Goal: Information Seeking & Learning: Learn about a topic

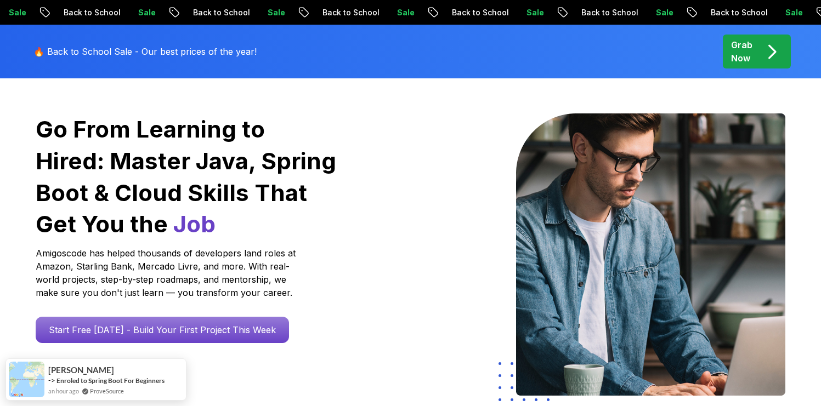
scroll to position [69, 0]
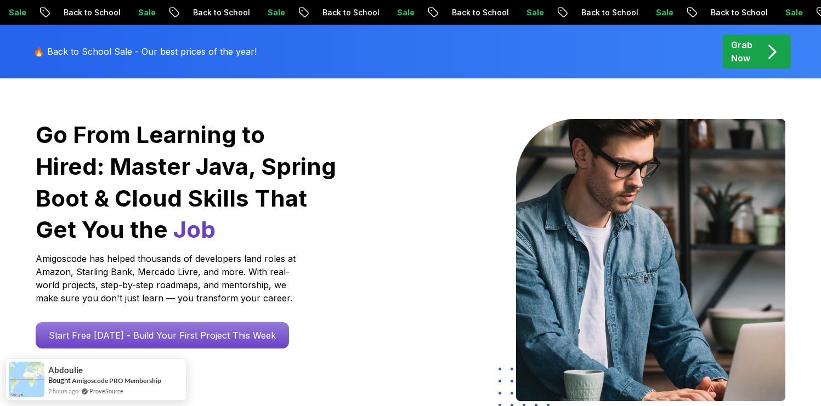
scroll to position [0, 0]
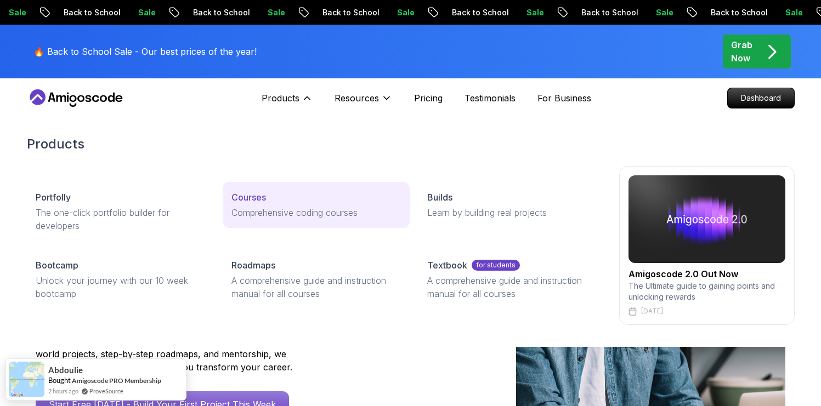
click at [282, 207] on p "Comprehensive coding courses" at bounding box center [315, 212] width 169 height 13
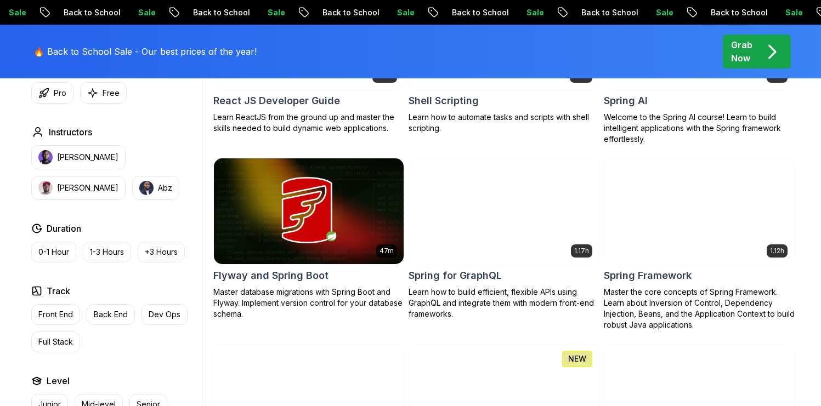
scroll to position [2718, 0]
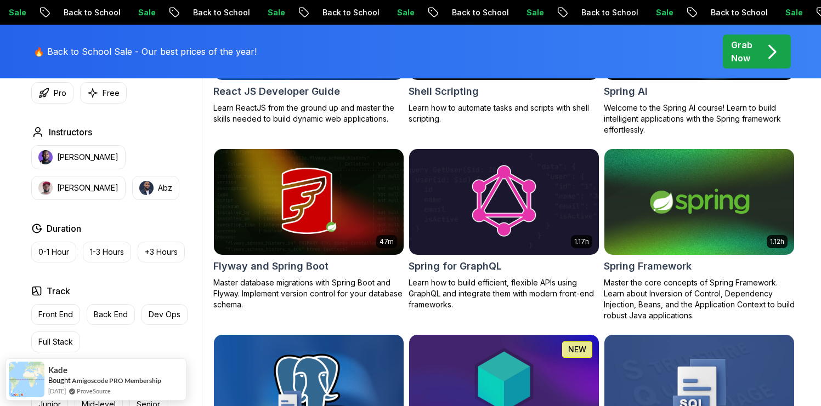
click at [466, 259] on h2 "Spring for GraphQL" at bounding box center [454, 266] width 93 height 15
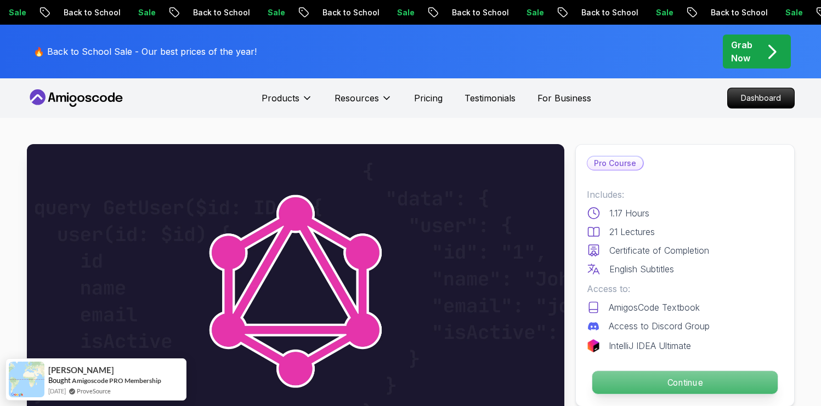
click at [672, 376] on p "Continue" at bounding box center [684, 382] width 185 height 23
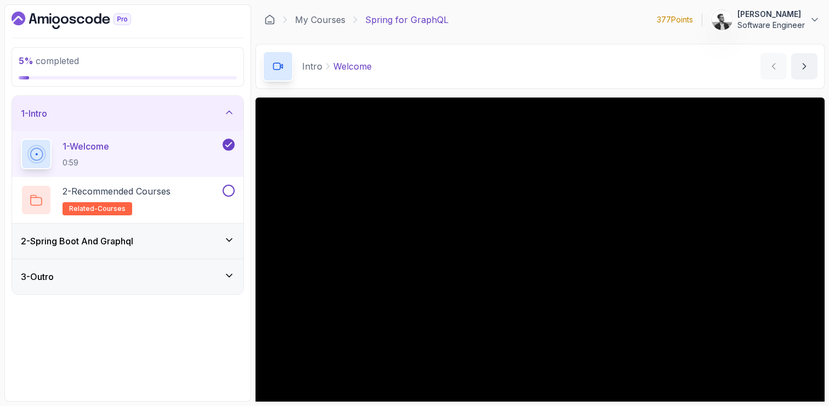
click at [194, 245] on div "2 - Spring Boot And Graphql" at bounding box center [128, 241] width 214 height 13
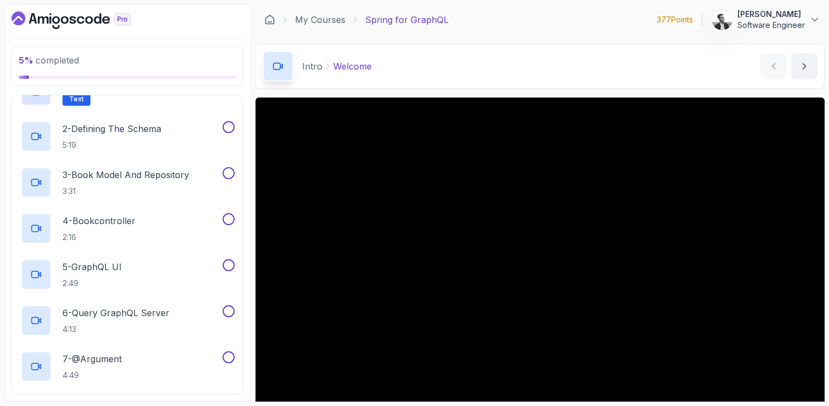
scroll to position [114, 0]
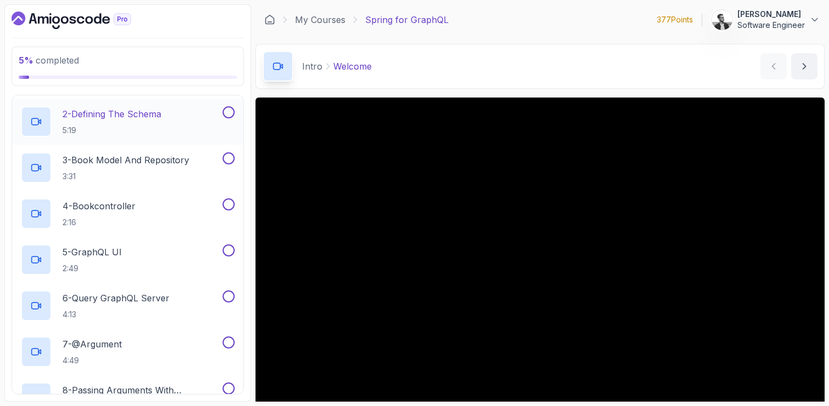
click at [139, 112] on p "2 - Defining The Schema" at bounding box center [112, 113] width 99 height 13
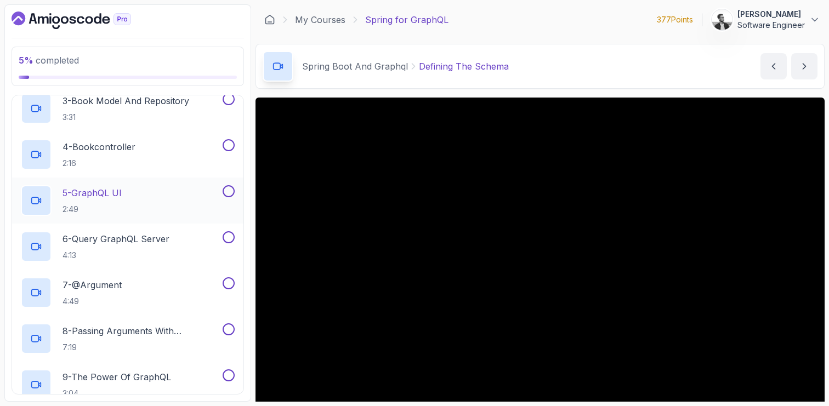
scroll to position [143, 0]
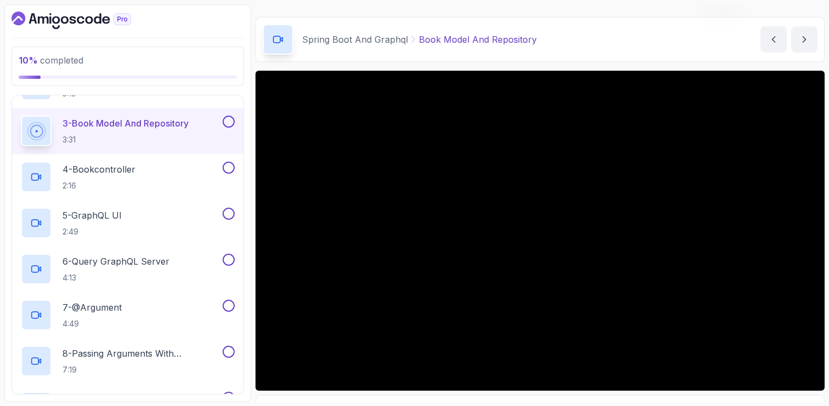
scroll to position [35, 0]
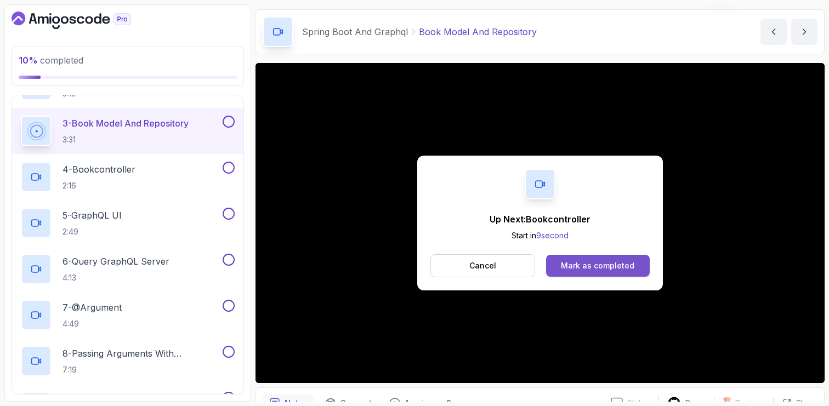
click at [611, 273] on button "Mark as completed" at bounding box center [598, 266] width 104 height 22
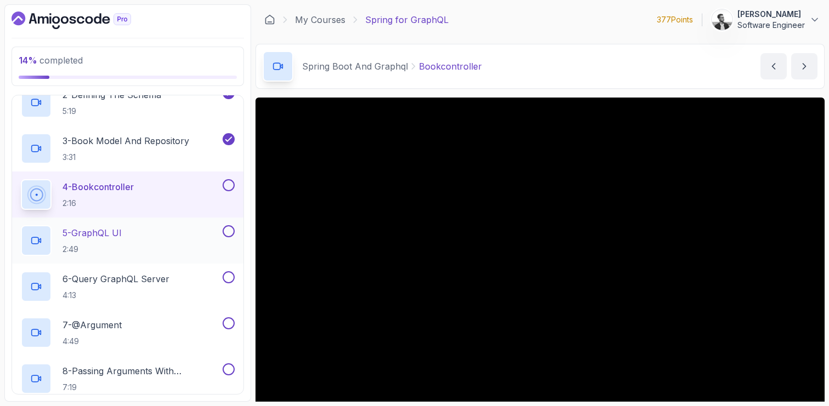
scroll to position [132, 0]
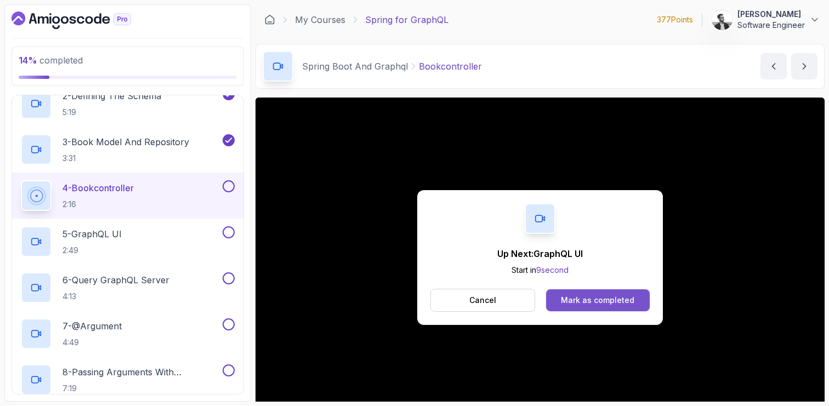
click at [589, 294] on button "Mark as completed" at bounding box center [598, 301] width 104 height 22
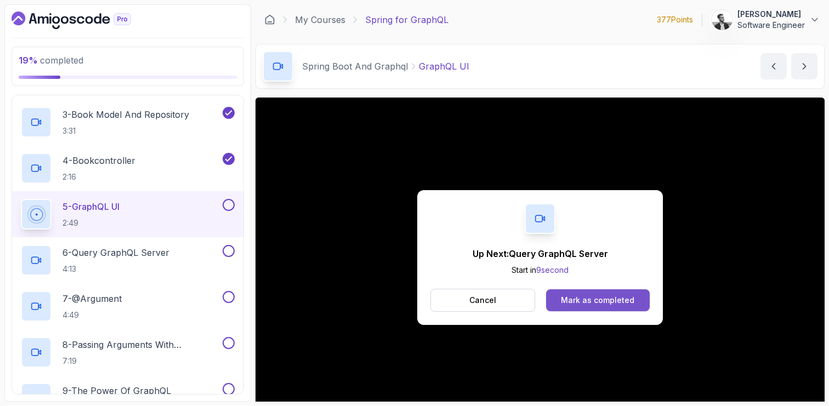
click at [615, 301] on div "Mark as completed" at bounding box center [597, 300] width 73 height 11
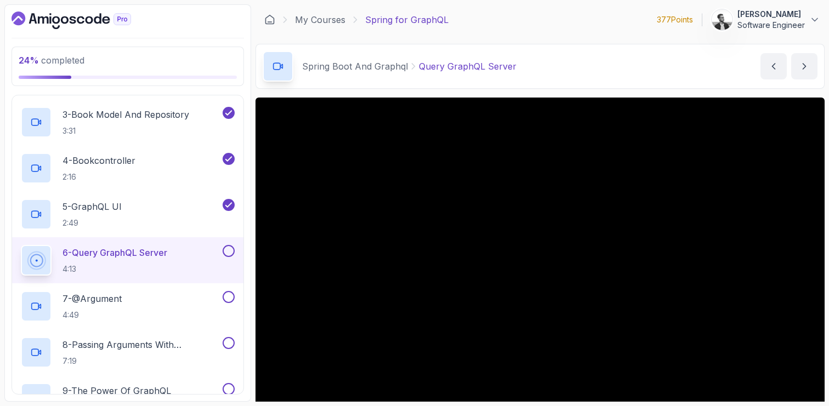
click at [152, 256] on p "6 - Query GraphQL Server" at bounding box center [115, 252] width 105 height 13
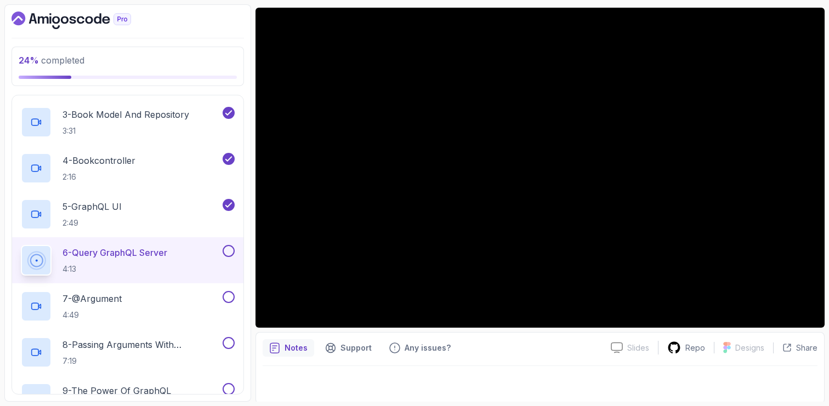
scroll to position [83, 0]
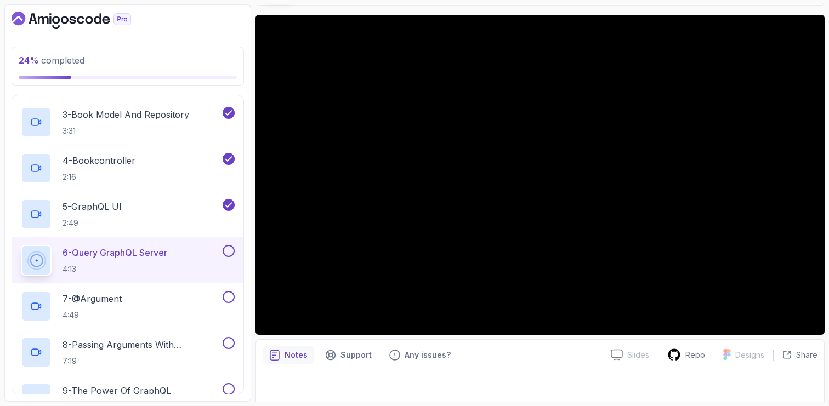
click at [493, 370] on div "Notes Support Any issues? Slides Slides not available Repo Designs Design not a…" at bounding box center [540, 375] width 569 height 72
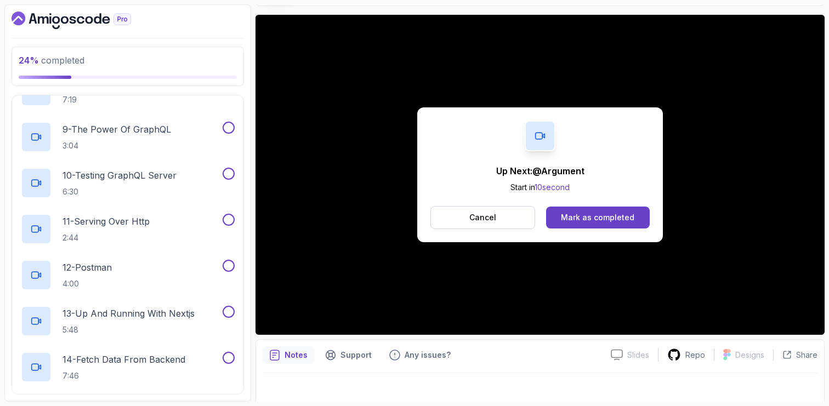
scroll to position [422, 0]
click at [576, 214] on div "Mark as completed" at bounding box center [597, 217] width 73 height 11
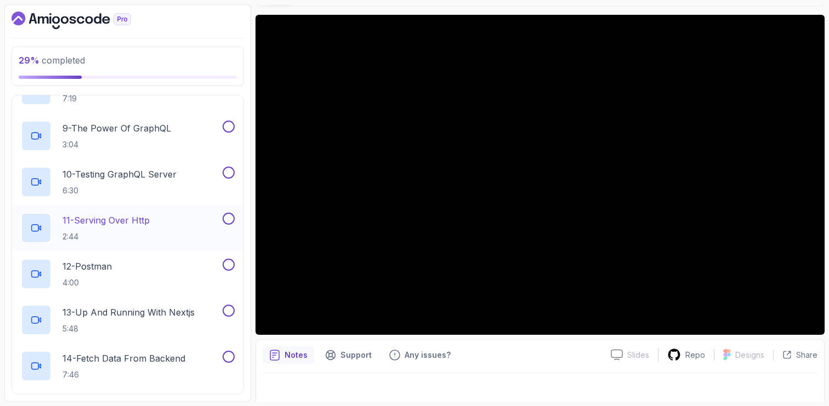
click at [155, 225] on div "11 - Serving Over Http 2:44" at bounding box center [121, 228] width 200 height 31
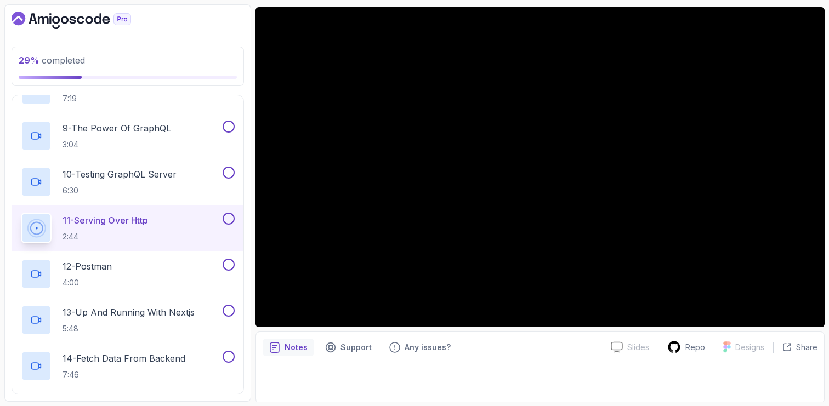
scroll to position [92, 0]
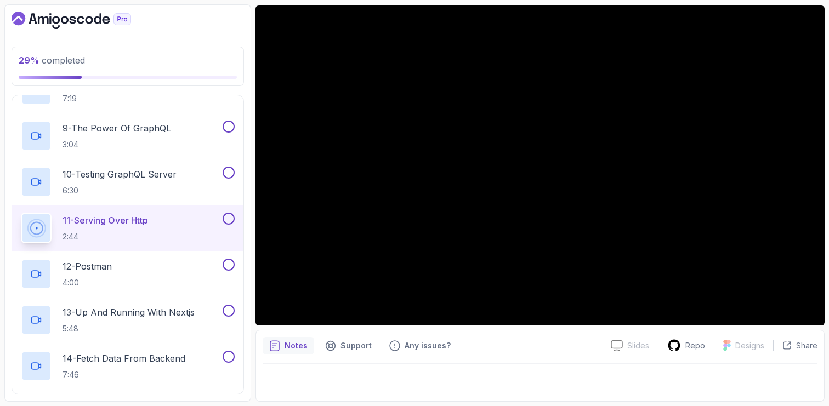
click at [228, 221] on button at bounding box center [229, 219] width 12 height 12
click at [161, 270] on div "12 - Postman 4:00" at bounding box center [121, 274] width 200 height 31
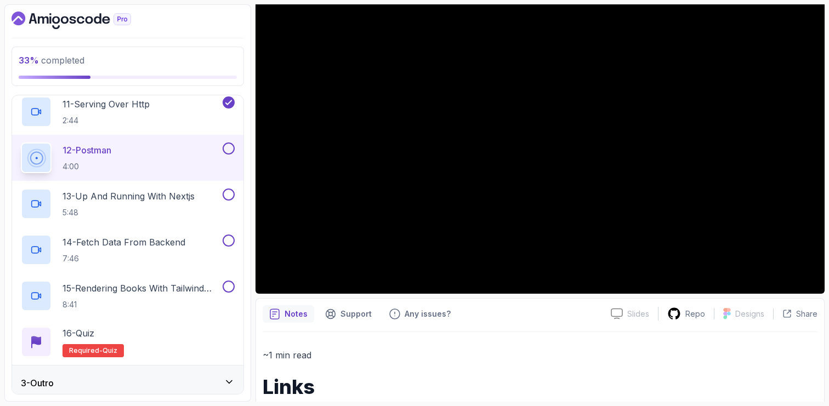
scroll to position [126, 0]
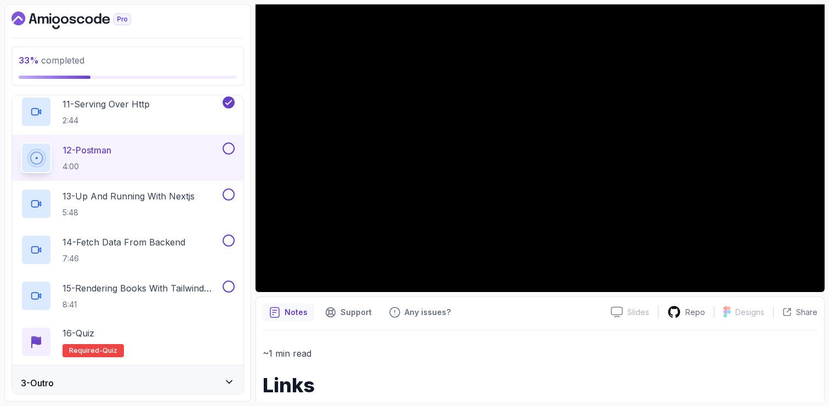
click at [229, 151] on button at bounding box center [229, 149] width 12 height 12
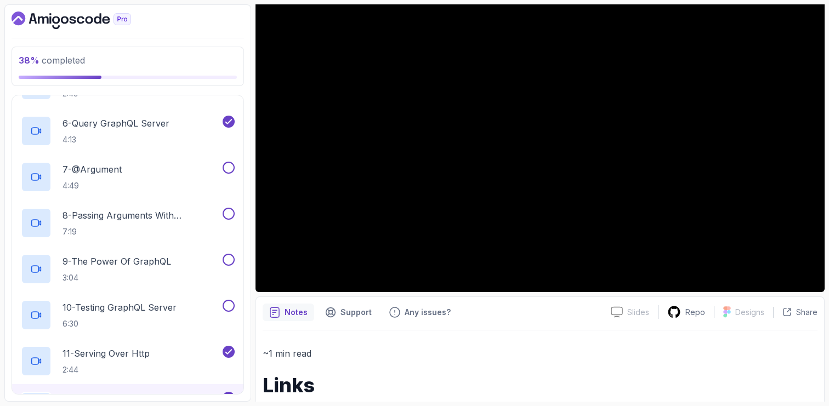
scroll to position [290, 0]
click at [175, 217] on p "8 - Passing Arguments With @Schemamapping" at bounding box center [142, 213] width 158 height 13
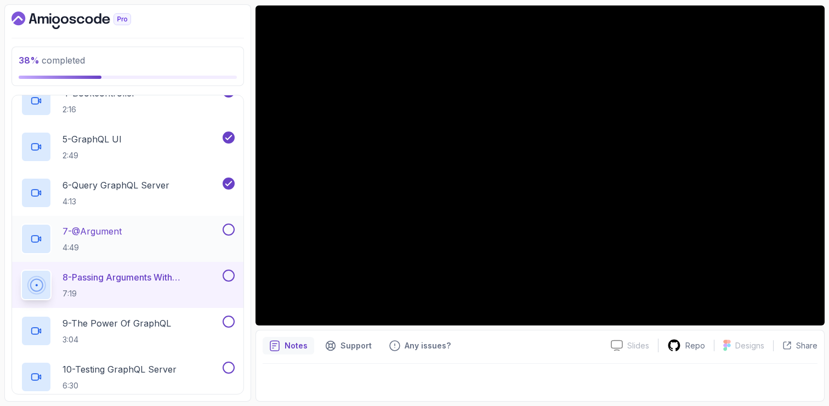
scroll to position [224, 0]
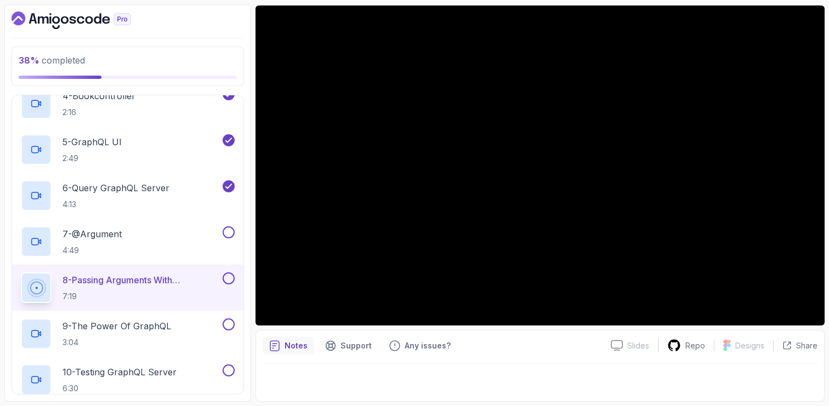
click at [229, 281] on button at bounding box center [229, 279] width 12 height 12
click at [173, 238] on div "7 - @Argument 4:49" at bounding box center [121, 241] width 200 height 31
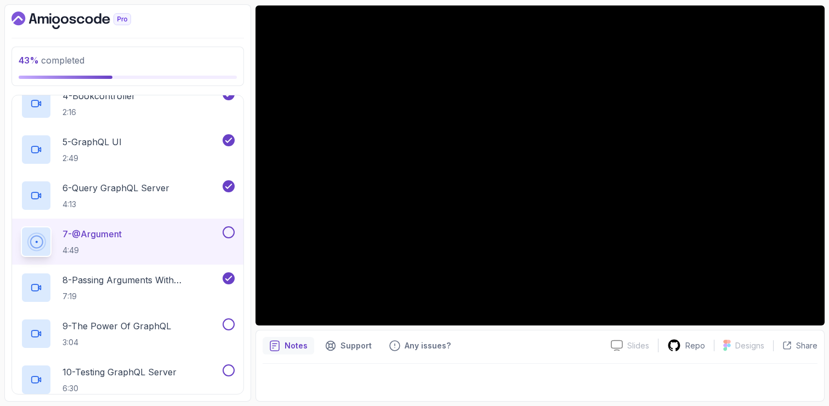
click at [230, 231] on button at bounding box center [229, 232] width 12 height 12
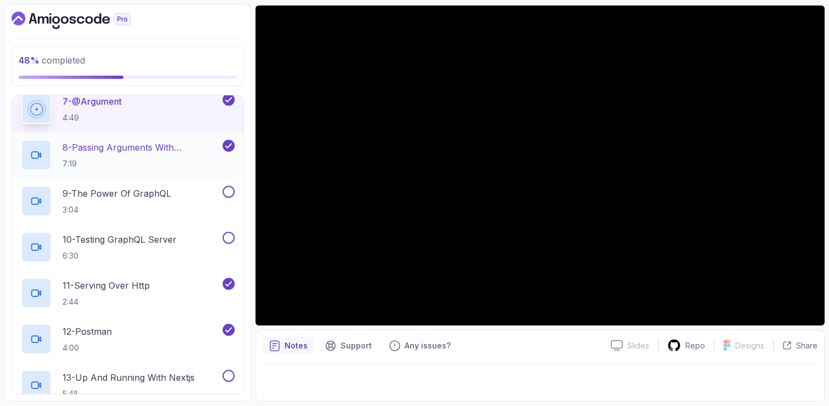
scroll to position [364, 0]
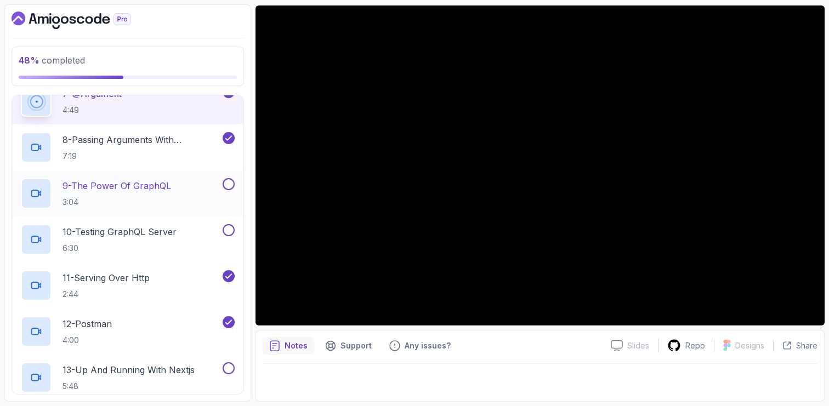
click at [162, 192] on h2 "9 - The Power Of GraphQL 3:04" at bounding box center [117, 193] width 109 height 29
